Goal: Task Accomplishment & Management: Manage account settings

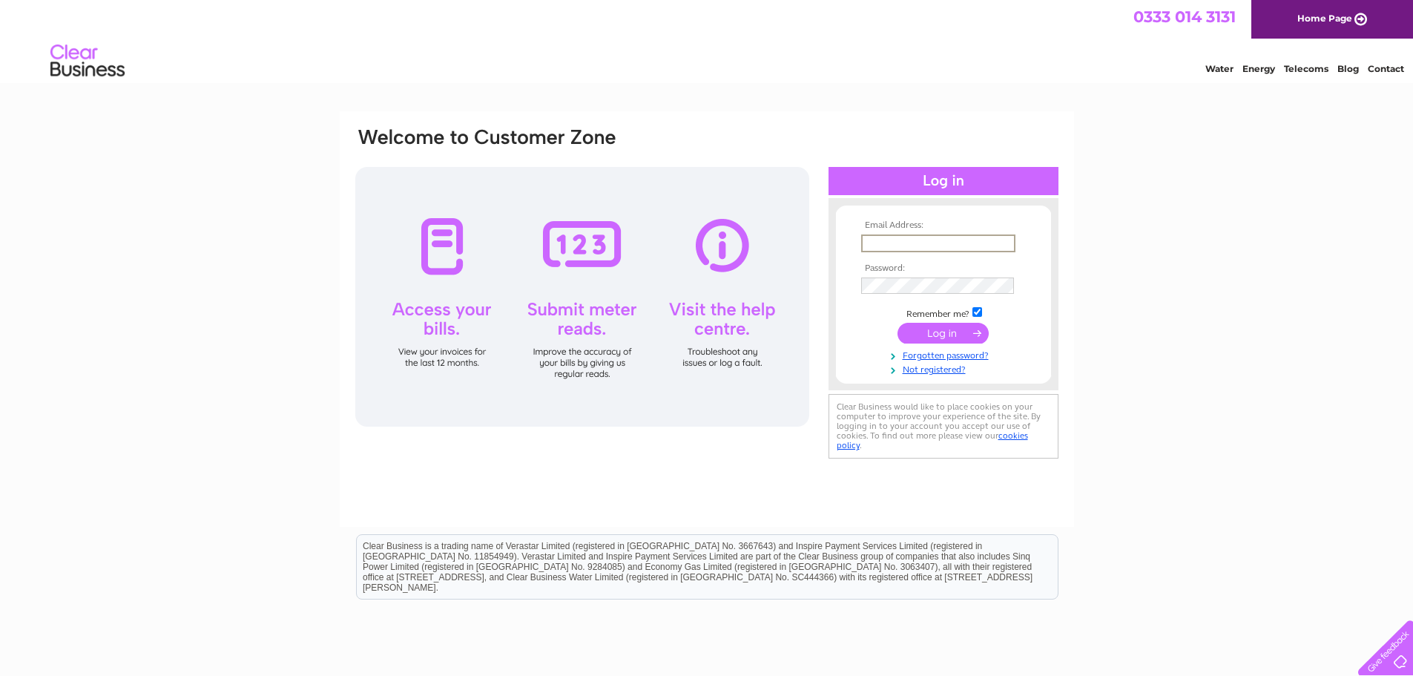
click at [911, 239] on input "text" at bounding box center [938, 243] width 154 height 18
click at [892, 240] on input "text" at bounding box center [937, 242] width 153 height 16
paste input "cate.moss@endclothing.com"
type input "cate.moss@endclothing.com"
click at [896, 274] on td at bounding box center [943, 286] width 172 height 24
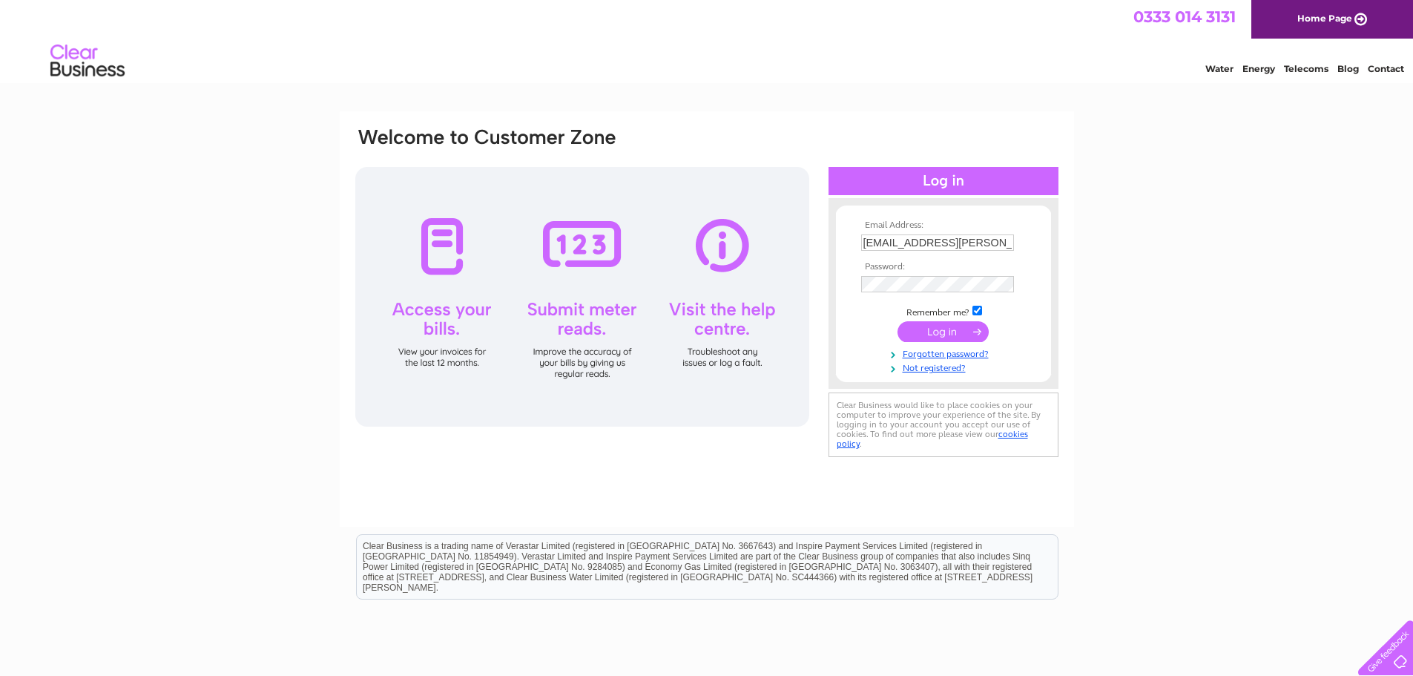
click at [977, 312] on input "checkbox" at bounding box center [977, 311] width 10 height 10
checkbox input "false"
click at [961, 336] on input "submit" at bounding box center [942, 331] width 91 height 21
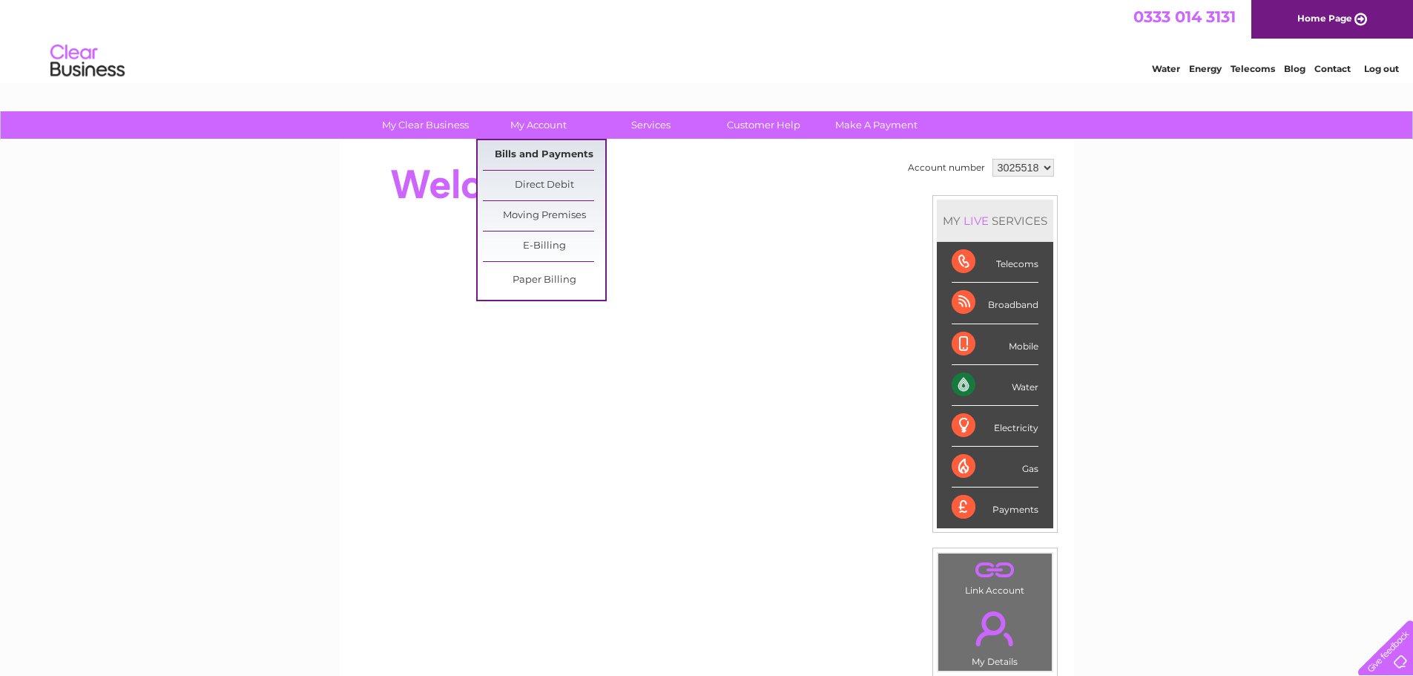
click at [531, 154] on link "Bills and Payments" at bounding box center [544, 155] width 122 height 30
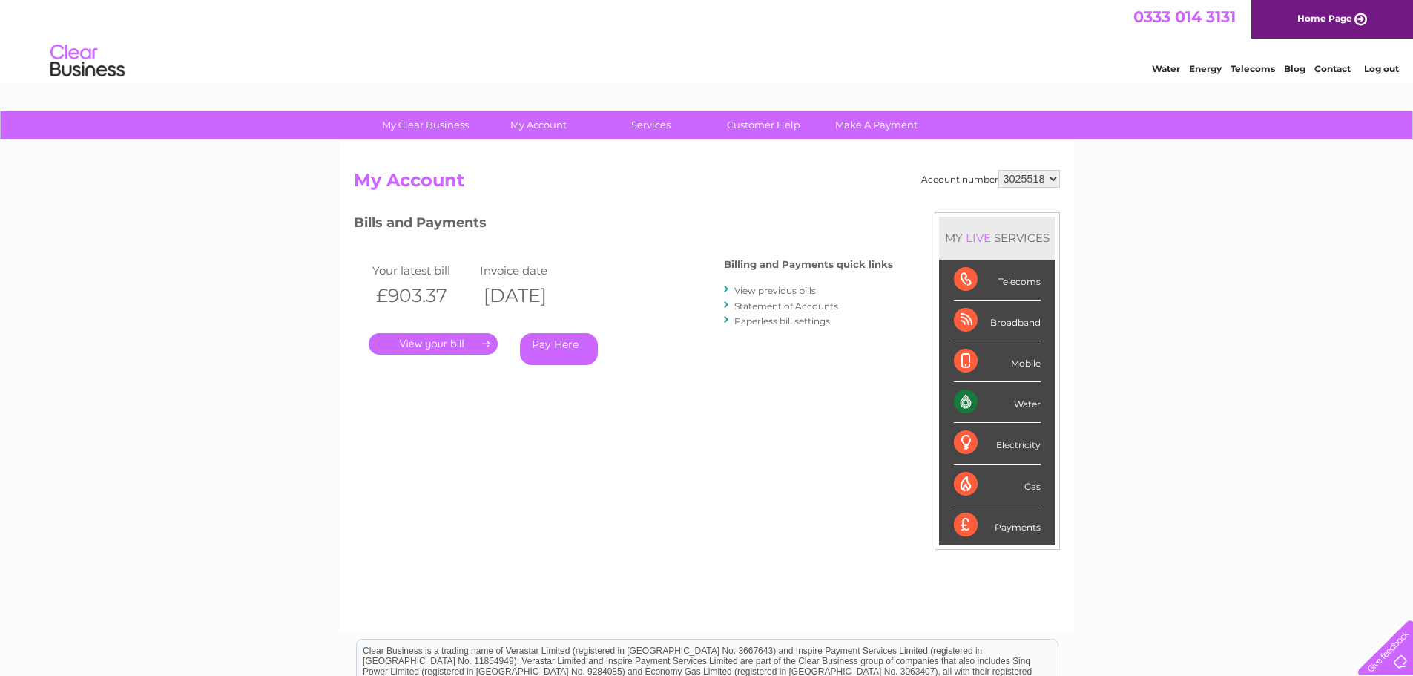
click at [479, 346] on link "." at bounding box center [433, 344] width 129 height 22
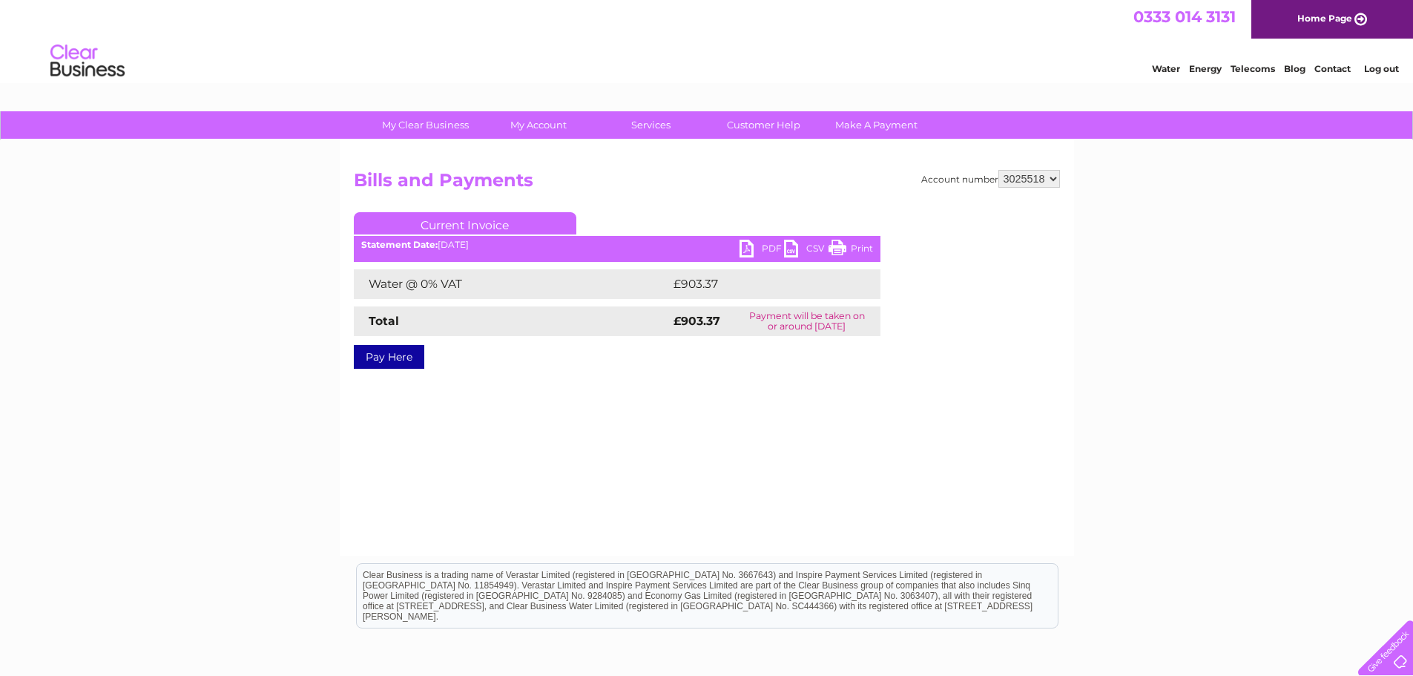
click at [759, 251] on link "PDF" at bounding box center [761, 251] width 45 height 22
click at [1380, 70] on link "Log out" at bounding box center [1381, 68] width 35 height 11
